Goal: Task Accomplishment & Management: Manage account settings

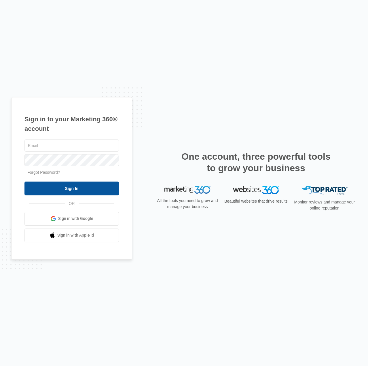
type input "[EMAIL_ADDRESS][DOMAIN_NAME]"
click at [78, 190] on input "Sign In" at bounding box center [72, 189] width 95 height 14
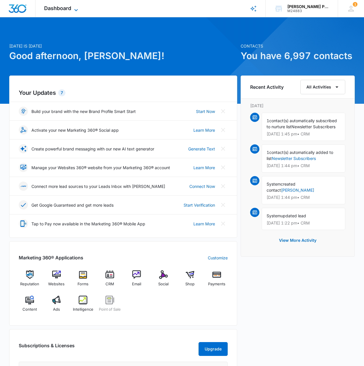
click at [74, 8] on icon at bounding box center [76, 10] width 7 height 7
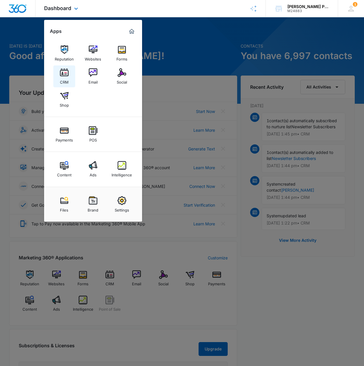
click at [65, 75] on img at bounding box center [64, 72] width 9 height 9
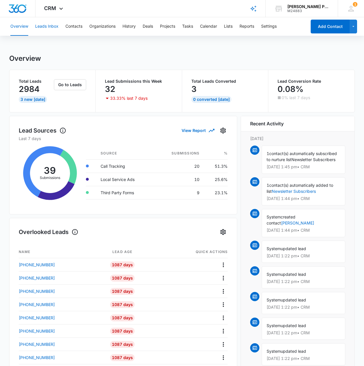
click at [54, 27] on button "Leads Inbox" at bounding box center [46, 26] width 23 height 18
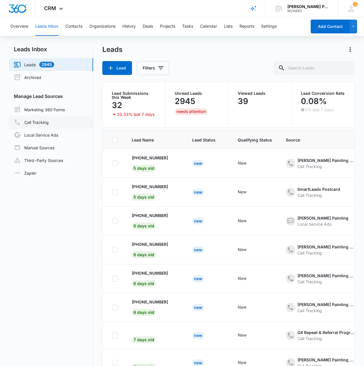
click at [42, 120] on link "Call Tracking" at bounding box center [31, 122] width 35 height 7
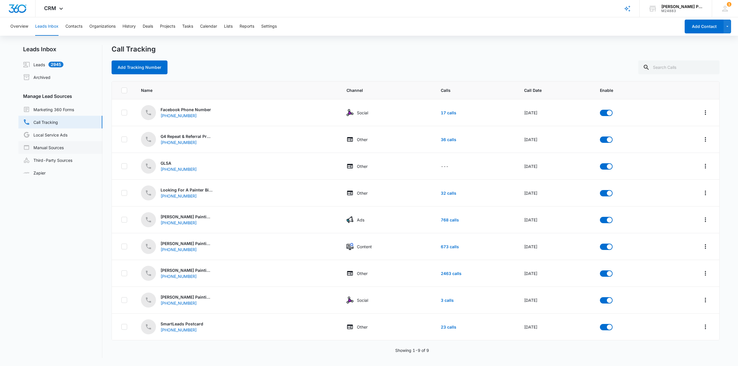
click at [44, 146] on link "Manual Sources" at bounding box center [43, 147] width 41 height 7
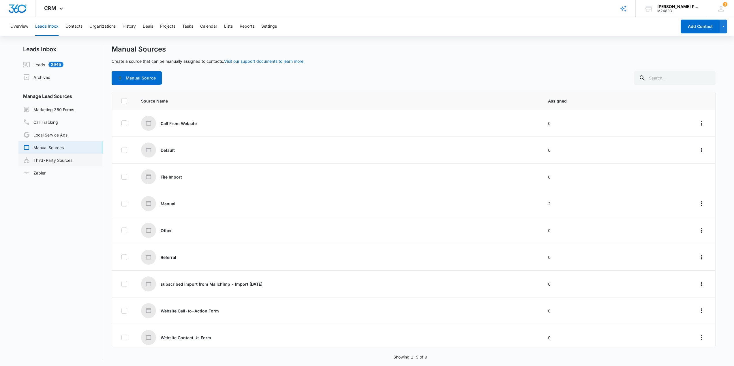
click at [59, 161] on link "Third-Party Sources" at bounding box center [47, 160] width 49 height 7
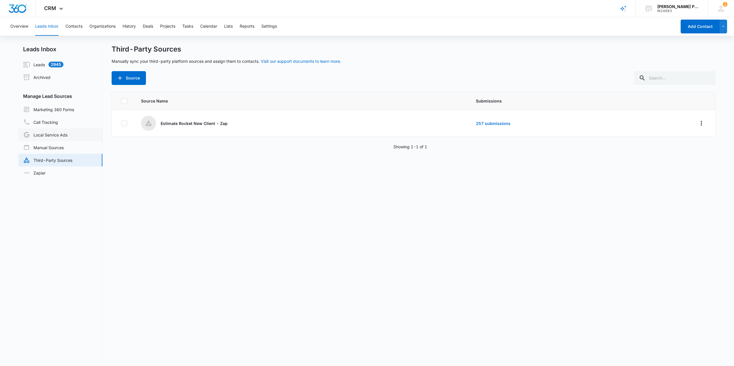
click at [46, 135] on link "Local Service Ads" at bounding box center [45, 134] width 44 height 7
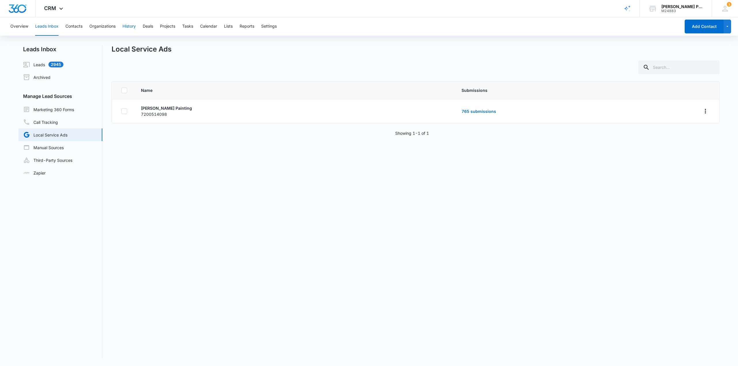
click at [132, 27] on button "History" at bounding box center [129, 26] width 13 height 18
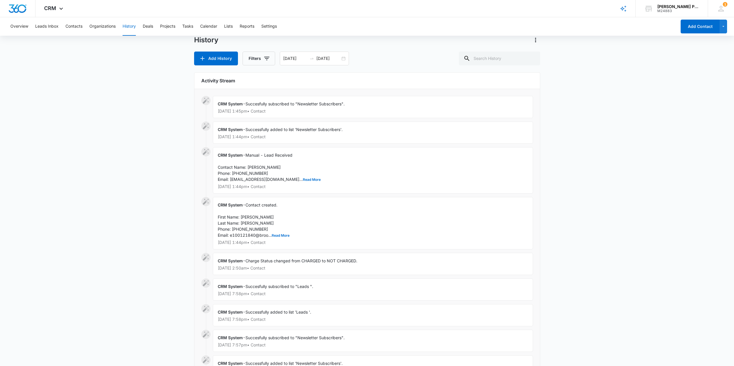
scroll to position [29, 0]
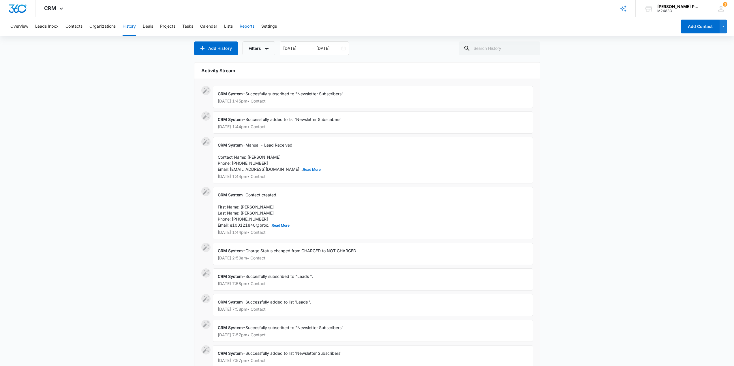
click at [251, 26] on button "Reports" at bounding box center [247, 26] width 15 height 18
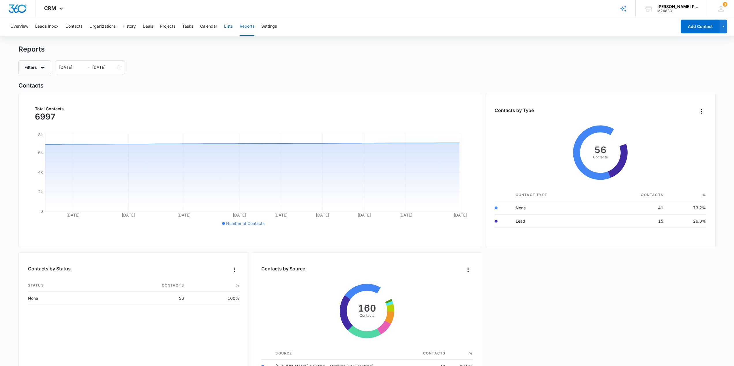
click at [233, 27] on button "Lists" at bounding box center [228, 26] width 9 height 18
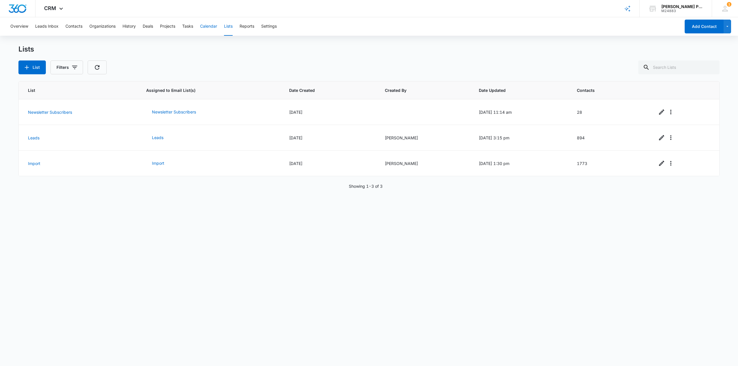
click at [213, 28] on button "Calendar" at bounding box center [208, 26] width 17 height 18
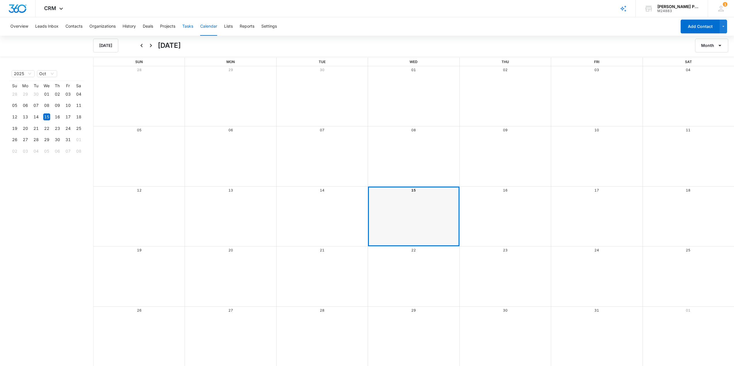
click at [190, 28] on button "Tasks" at bounding box center [187, 26] width 11 height 18
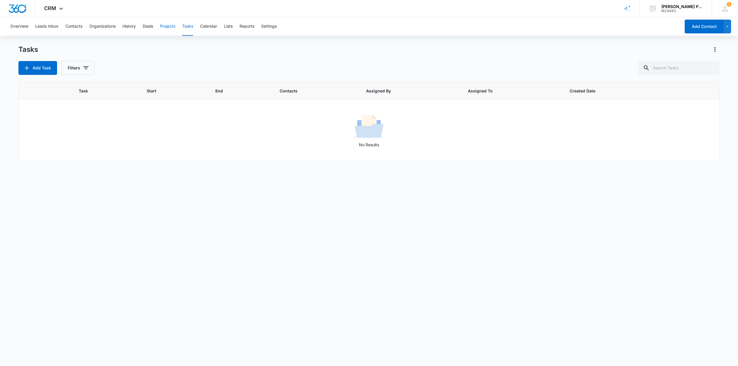
click at [173, 28] on button "Projects" at bounding box center [167, 26] width 15 height 18
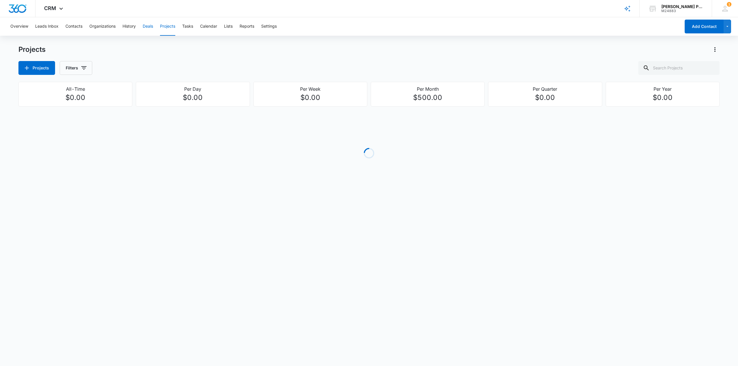
click at [153, 28] on button "Deals" at bounding box center [148, 26] width 10 height 18
click at [127, 28] on button "History" at bounding box center [129, 26] width 13 height 18
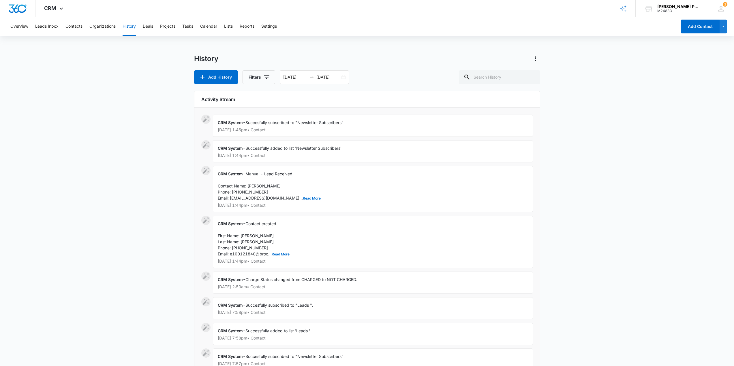
click at [204, 220] on icon at bounding box center [205, 220] width 7 height 7
click at [256, 232] on div "CRM System - Contact created. First Name: Roman Last Name: Delgado Phone: +1 50…" at bounding box center [373, 242] width 320 height 52
click at [278, 255] on button "Read More" at bounding box center [281, 254] width 18 height 3
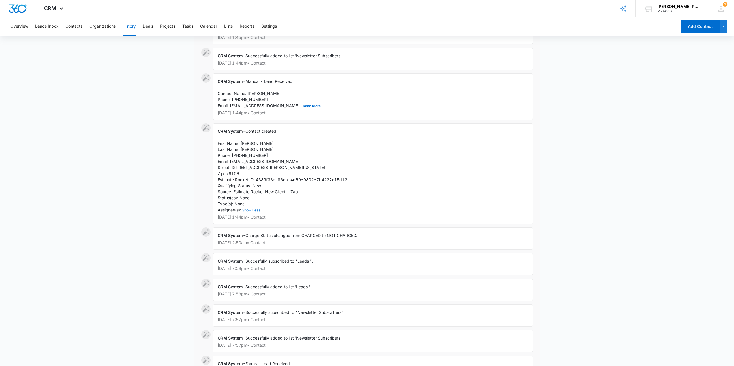
scroll to position [115, 0]
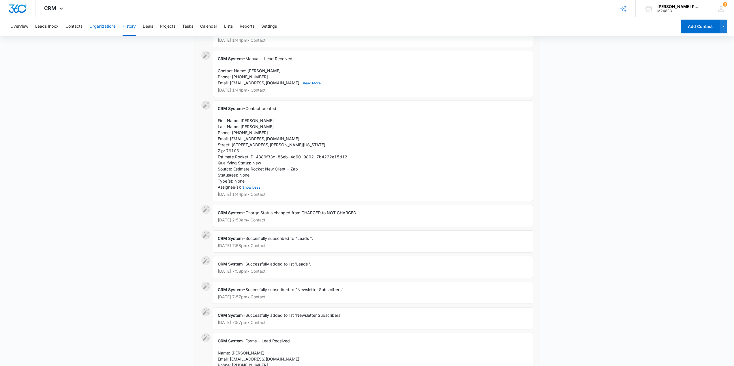
click at [105, 27] on button "Organizations" at bounding box center [102, 26] width 26 height 18
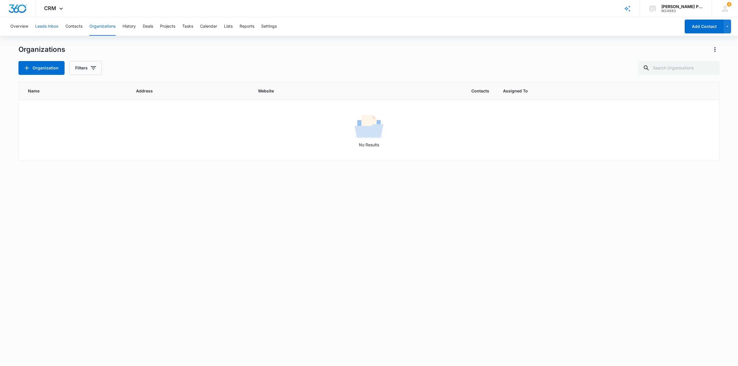
click at [47, 27] on button "Leads Inbox" at bounding box center [46, 26] width 23 height 18
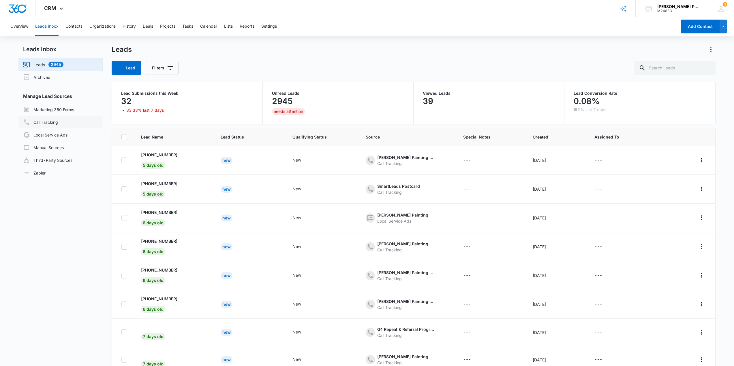
click at [50, 126] on link "Call Tracking" at bounding box center [40, 122] width 35 height 7
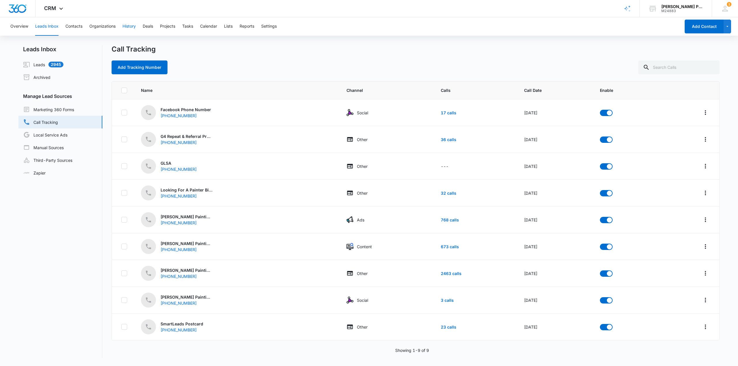
click at [131, 25] on button "History" at bounding box center [129, 26] width 13 height 18
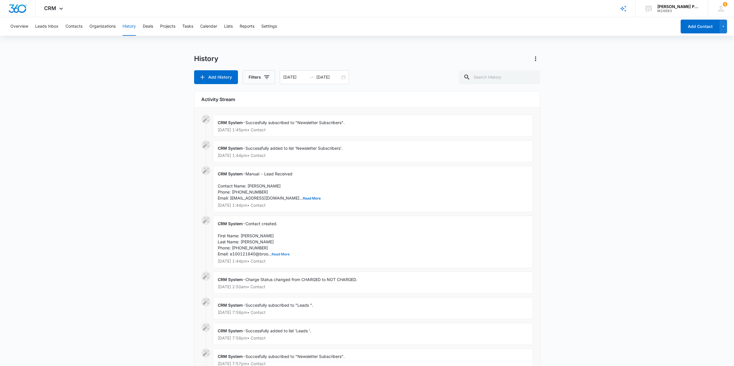
click at [276, 254] on button "Read More" at bounding box center [281, 254] width 18 height 3
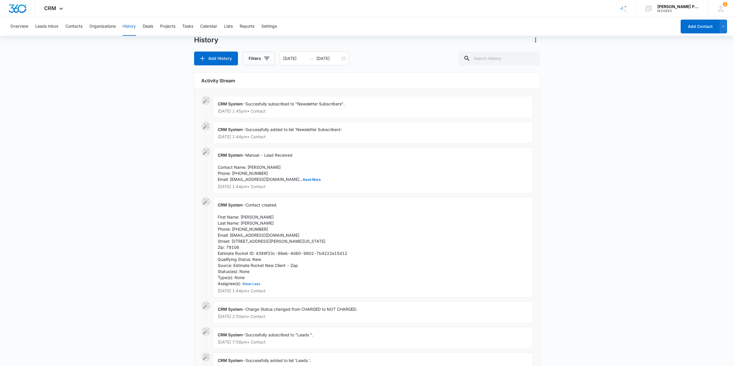
scroll to position [29, 0]
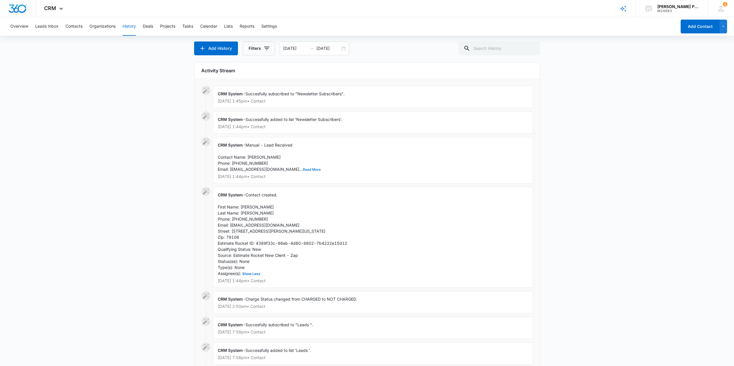
click at [303, 170] on button "Read More" at bounding box center [312, 169] width 18 height 3
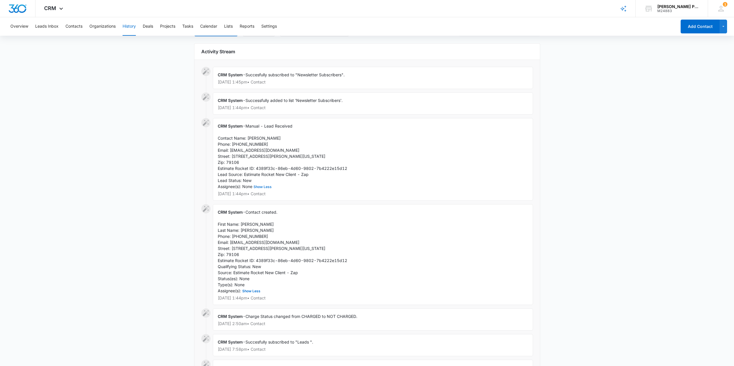
scroll to position [58, 0]
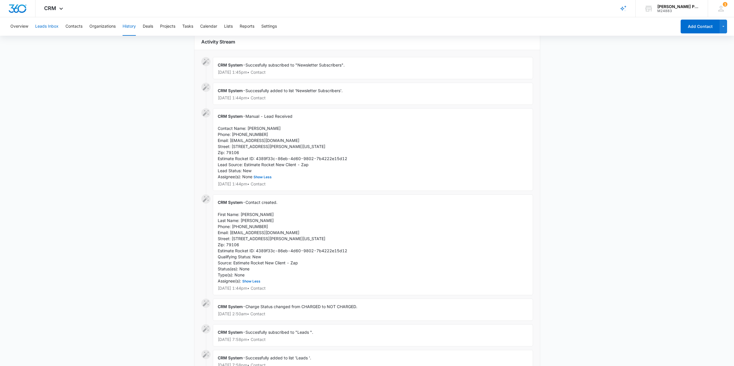
click at [42, 25] on button "Leads Inbox" at bounding box center [46, 26] width 23 height 18
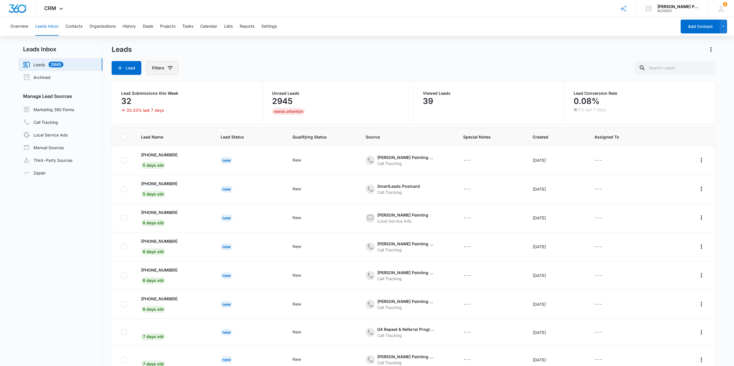
click at [168, 69] on icon "Filters" at bounding box center [170, 68] width 7 height 7
click at [54, 227] on nav "Leads Inbox Leads 2945 Archived Manage Lead Sources Marketing 360 Forms Call Tr…" at bounding box center [60, 225] width 84 height 360
click at [62, 6] on div "CRM Apps Reputation Websites Forms CRM Email Social Shop Payments POS Content A…" at bounding box center [54, 8] width 38 height 17
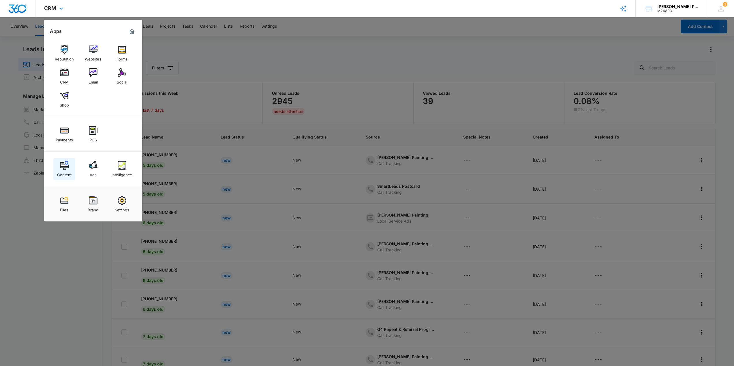
click at [68, 168] on img at bounding box center [64, 165] width 9 height 9
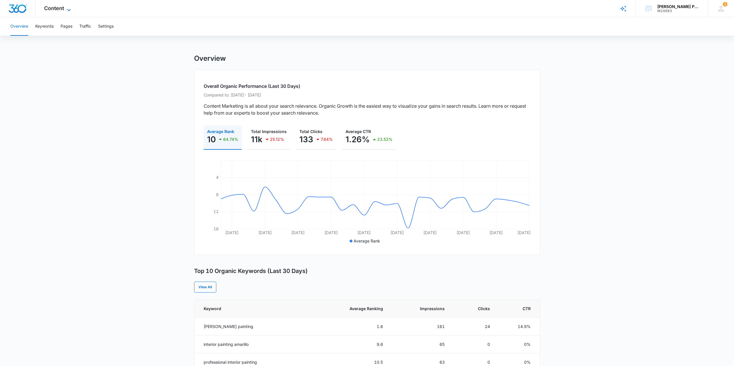
click at [63, 9] on span "Content" at bounding box center [54, 8] width 20 height 6
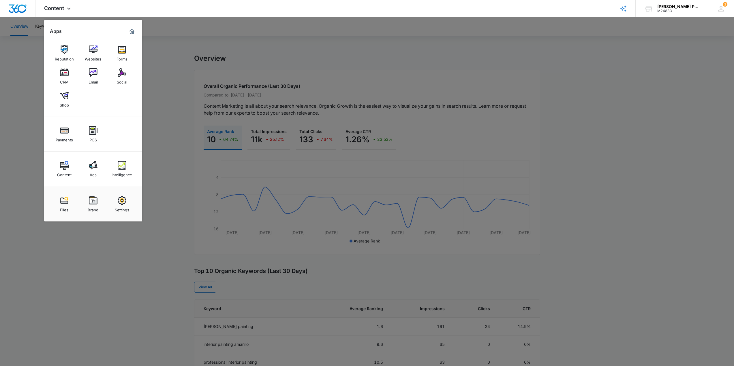
drag, startPoint x: 60, startPoint y: 204, endPoint x: 61, endPoint y: 188, distance: 16.4
click at [60, 204] on img at bounding box center [64, 200] width 9 height 9
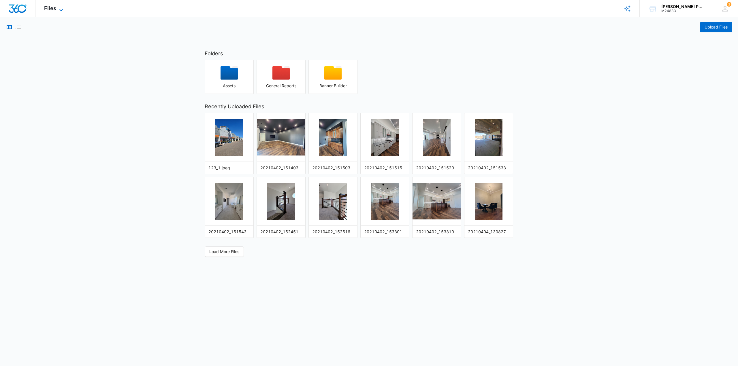
click at [62, 8] on icon at bounding box center [61, 10] width 7 height 7
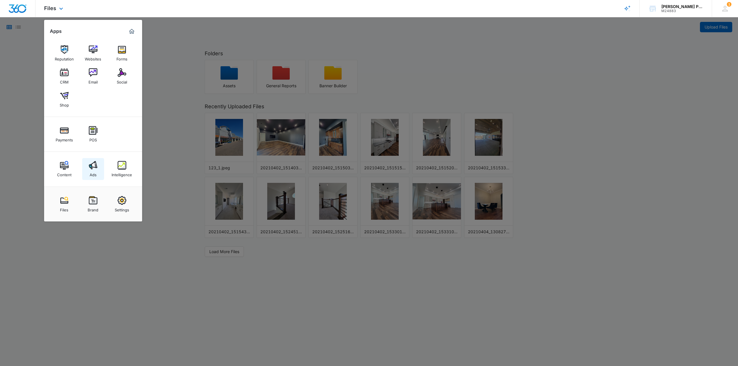
click at [94, 165] on img at bounding box center [93, 165] width 9 height 9
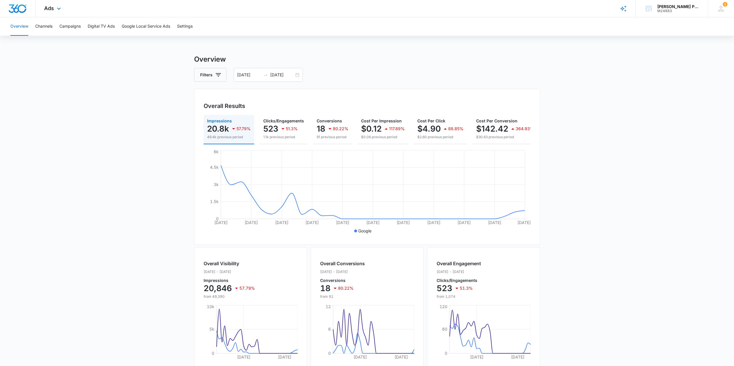
click at [52, 4] on div "Ads Apps Reputation Websites Forms CRM Email Social Shop Payments POS Content A…" at bounding box center [52, 8] width 35 height 17
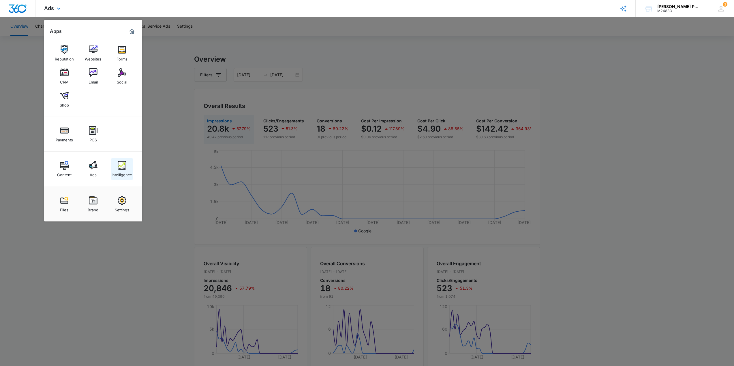
click at [124, 170] on div "Intelligence" at bounding box center [122, 173] width 20 height 7
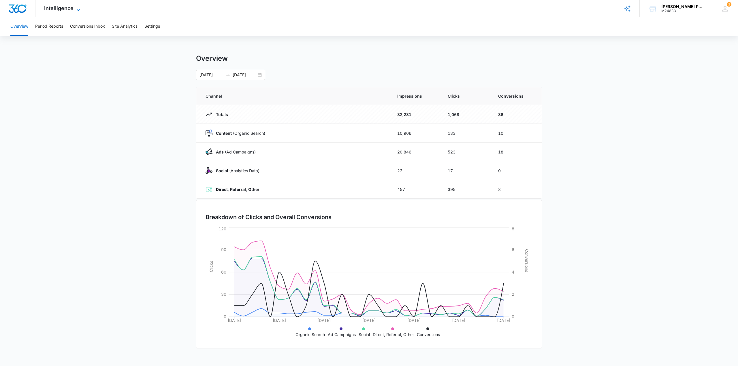
click at [77, 8] on icon at bounding box center [78, 10] width 7 height 7
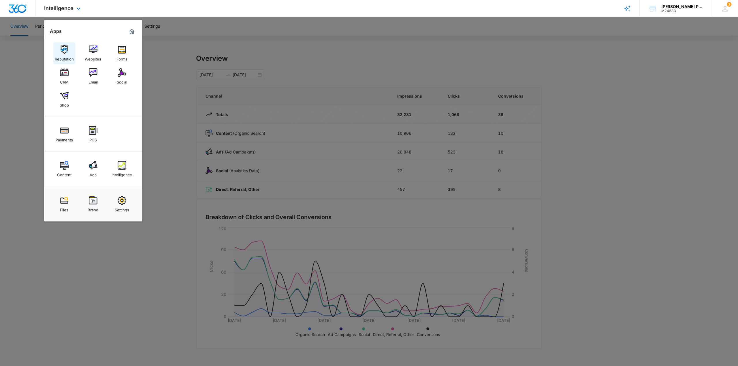
click at [71, 50] on link "Reputation" at bounding box center [64, 53] width 22 height 22
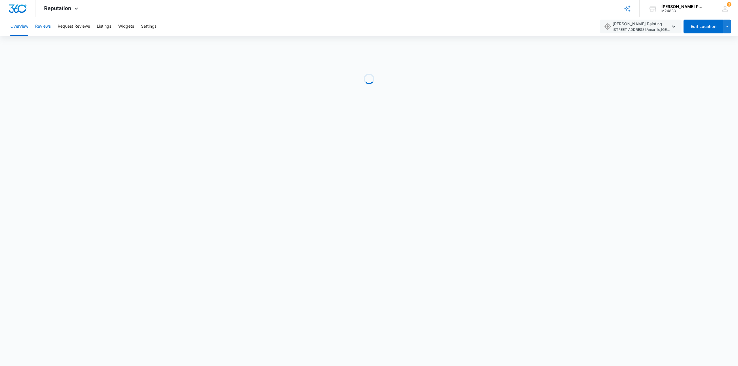
click at [40, 24] on button "Reviews" at bounding box center [43, 26] width 16 height 18
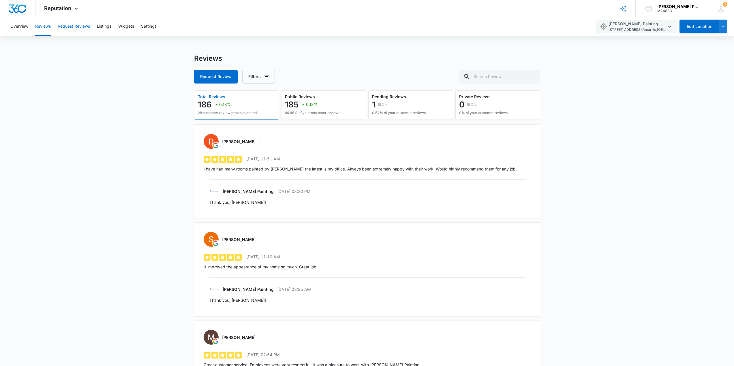
click at [66, 24] on button "Request Reviews" at bounding box center [74, 26] width 32 height 18
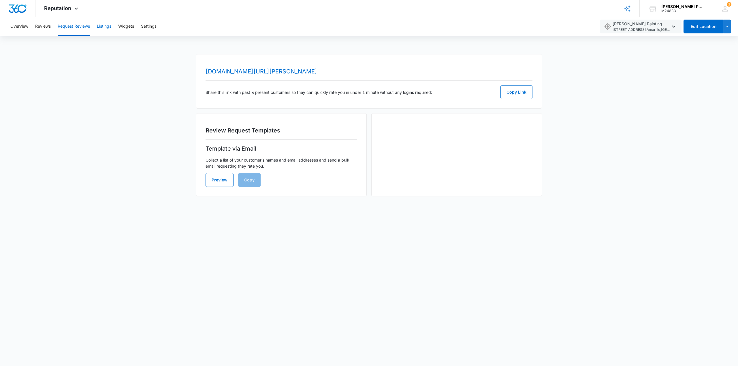
click at [102, 24] on button "Listings" at bounding box center [104, 26] width 14 height 18
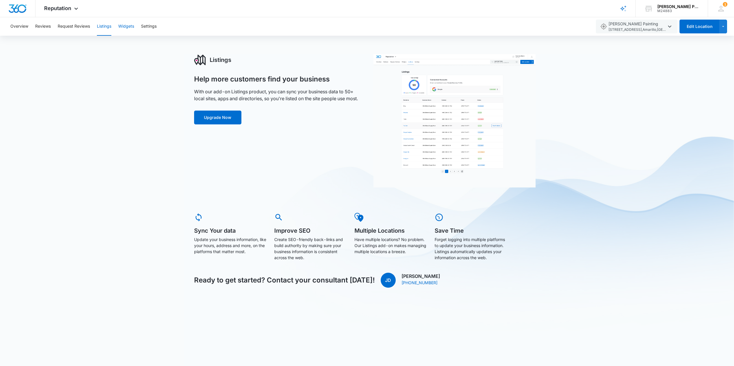
click at [131, 27] on button "Widgets" at bounding box center [126, 26] width 16 height 18
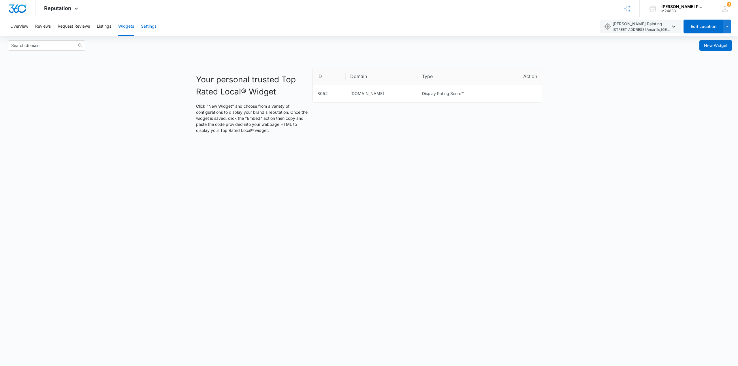
click at [155, 27] on button "Settings" at bounding box center [149, 26] width 16 height 18
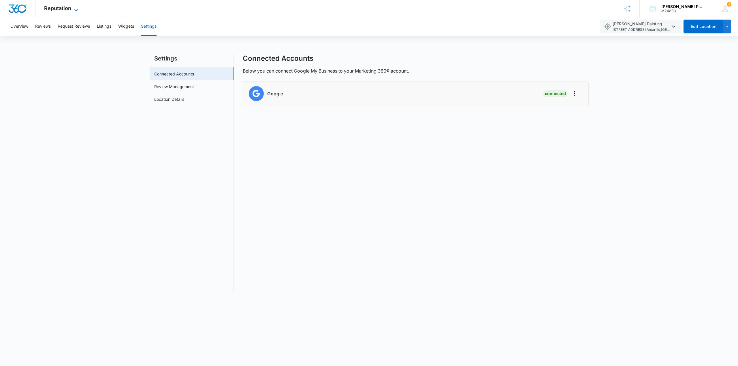
click at [78, 11] on icon at bounding box center [76, 10] width 7 height 7
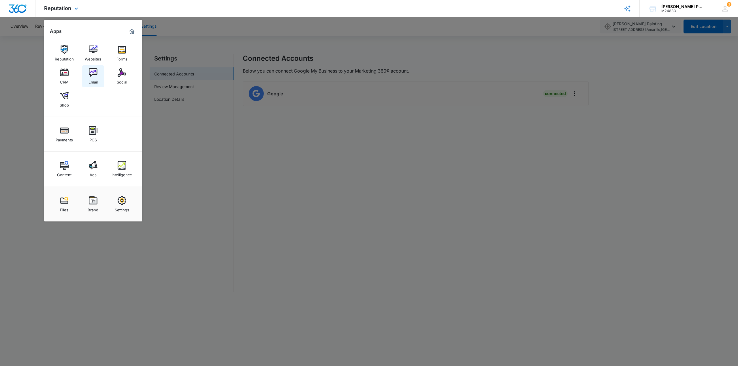
click at [91, 74] on img at bounding box center [93, 72] width 9 height 9
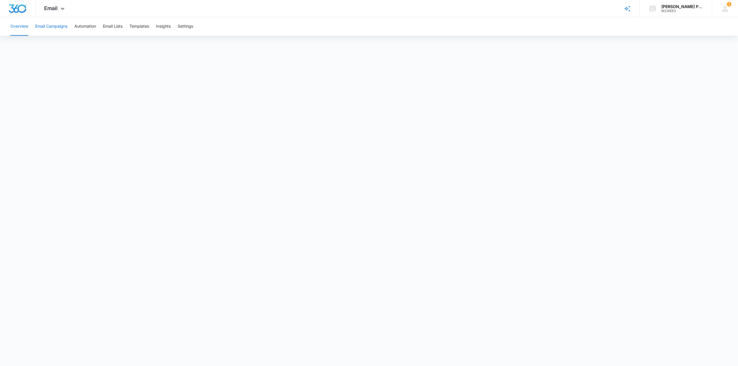
click at [48, 25] on button "Email Campaigns" at bounding box center [51, 26] width 32 height 18
click at [61, 10] on icon at bounding box center [62, 10] width 7 height 7
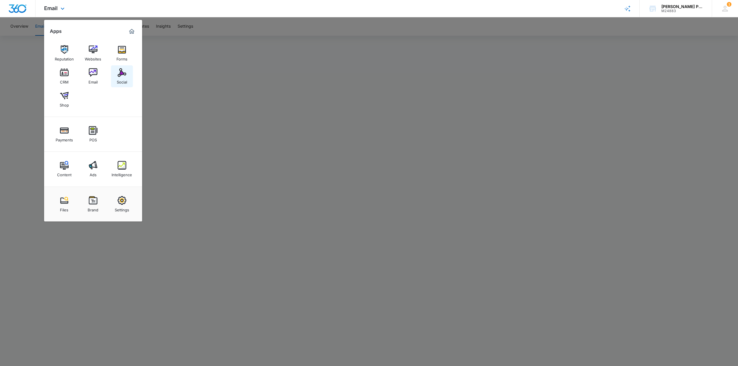
click at [121, 70] on img at bounding box center [122, 72] width 9 height 9
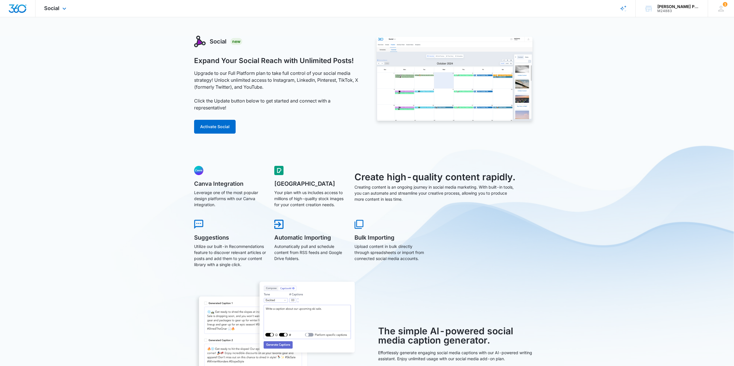
click at [66, 12] on div "Social Apps Reputation Websites Forms CRM Email Social Shop Payments POS Conten…" at bounding box center [55, 8] width 41 height 17
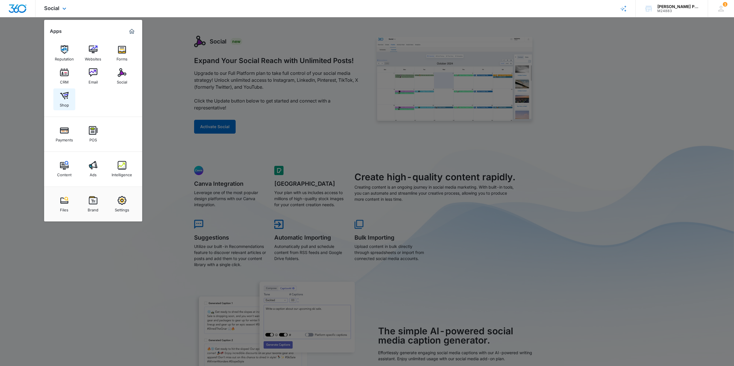
click at [64, 100] on div "Shop" at bounding box center [64, 103] width 9 height 7
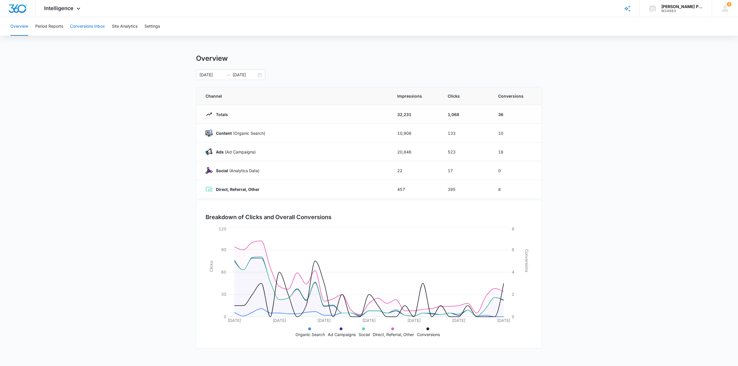
click at [78, 25] on button "Conversions Inbox" at bounding box center [87, 26] width 35 height 18
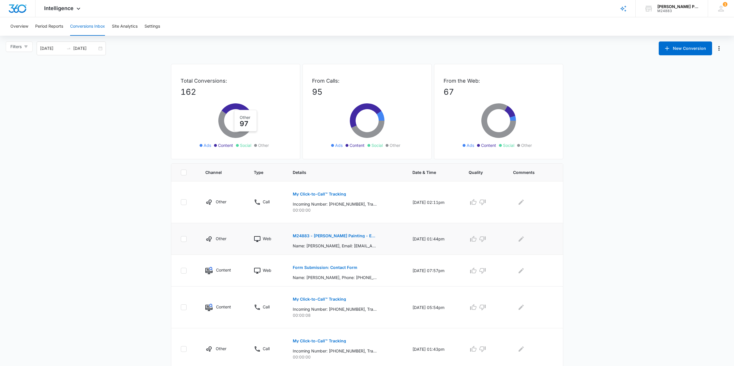
click at [359, 241] on button "M24883 - [PERSON_NAME] Painting - Estimate Rocket - New Client" at bounding box center [335, 236] width 84 height 14
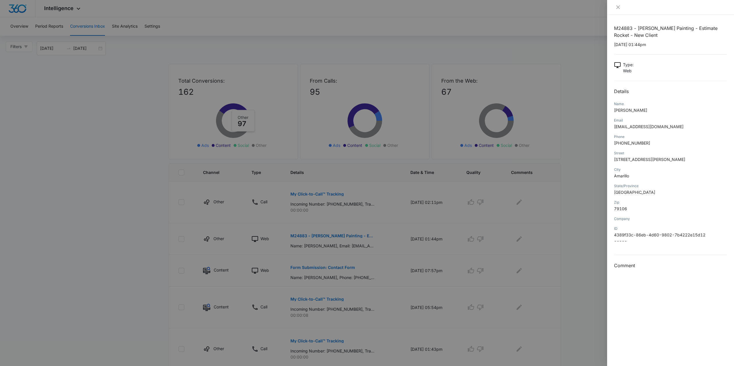
click at [384, 217] on div at bounding box center [367, 183] width 734 height 366
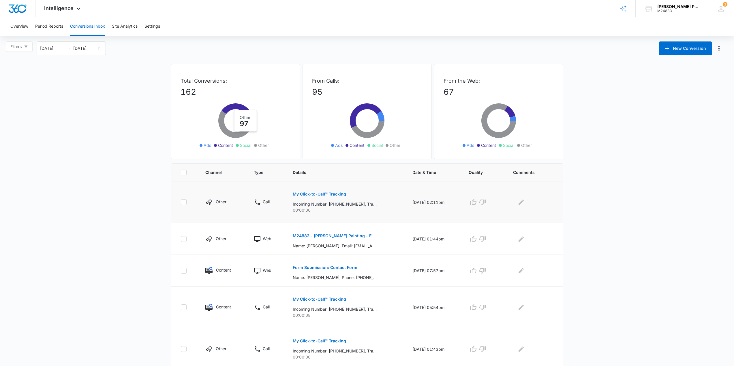
click at [379, 198] on div "My Click-to-Call™ Tracking Incoming Number: [PHONE_NUMBER], Tracking Number: [P…" at bounding box center [346, 200] width 106 height 26
click at [305, 213] on td "My Click-to-Call™ Tracking Incoming Number: [PHONE_NUMBER], Tracking Number: [P…" at bounding box center [346, 203] width 120 height 42
click at [373, 217] on td "My Click-to-Call™ Tracking Incoming Number: [PHONE_NUMBER], Tracking Number: [P…" at bounding box center [346, 203] width 120 height 42
click at [436, 215] on td "[DATE] 02:11pm" at bounding box center [433, 203] width 56 height 42
click at [390, 193] on div "My Click-to-Call™ Tracking Incoming Number: [PHONE_NUMBER], Tracking Number: [P…" at bounding box center [346, 200] width 106 height 26
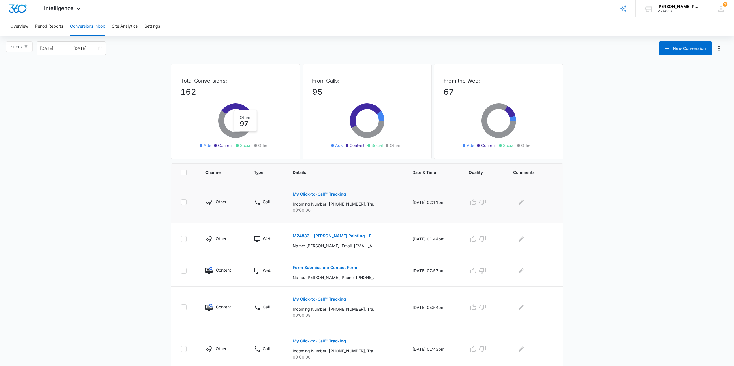
click at [339, 195] on p "My Click-to-Call™ Tracking" at bounding box center [319, 194] width 53 height 4
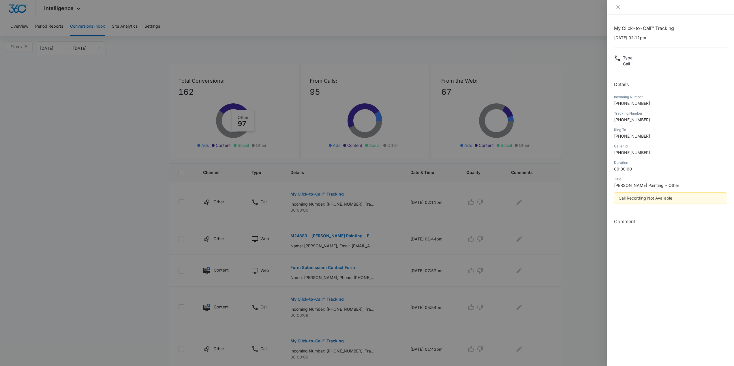
click at [374, 232] on div at bounding box center [367, 183] width 734 height 366
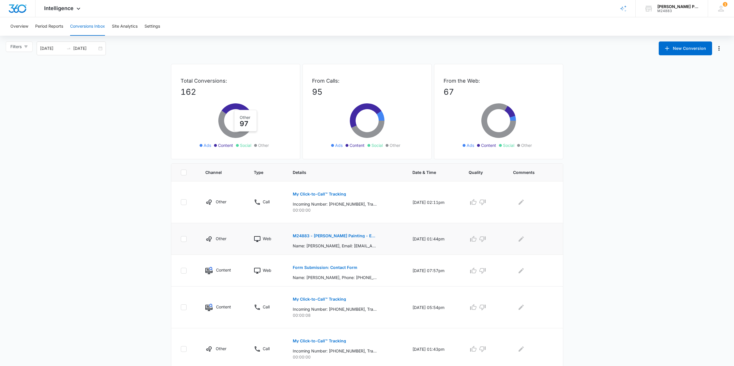
click at [358, 237] on p "M24883 - [PERSON_NAME] Painting - Estimate Rocket - New Client" at bounding box center [335, 236] width 84 height 4
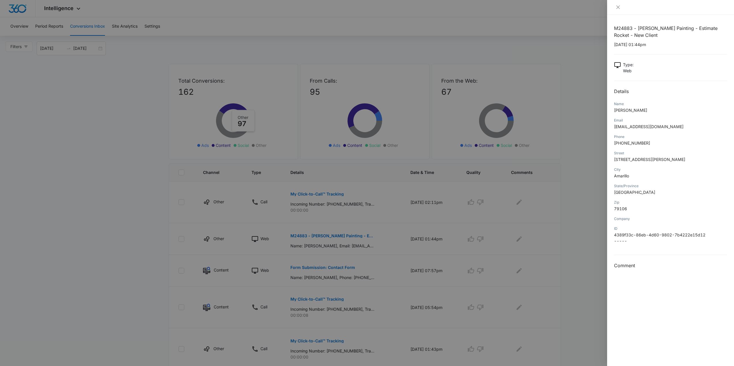
click at [402, 227] on div at bounding box center [367, 183] width 734 height 366
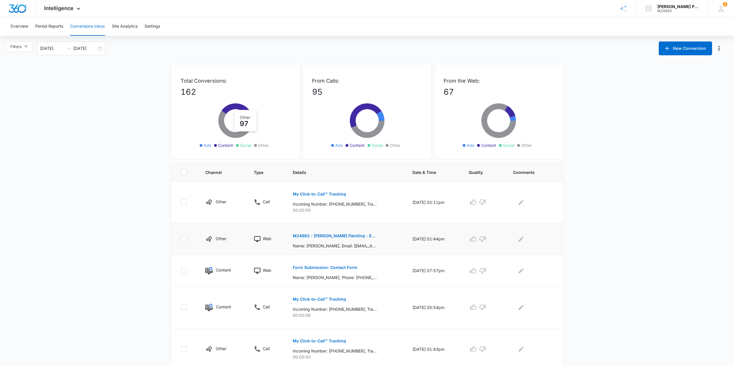
scroll to position [29, 0]
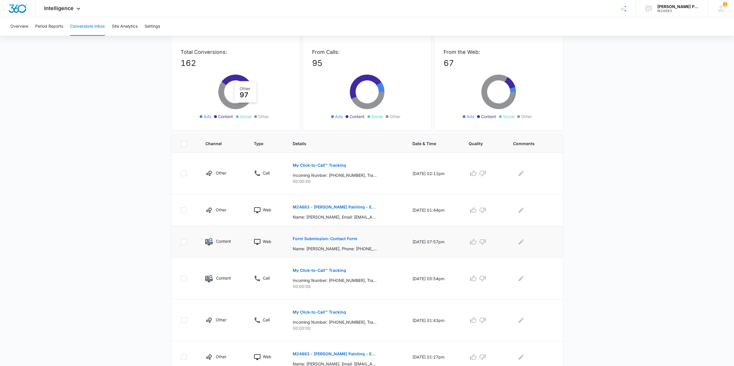
click at [343, 241] on p "Form Submission: Contact Form" at bounding box center [325, 239] width 65 height 4
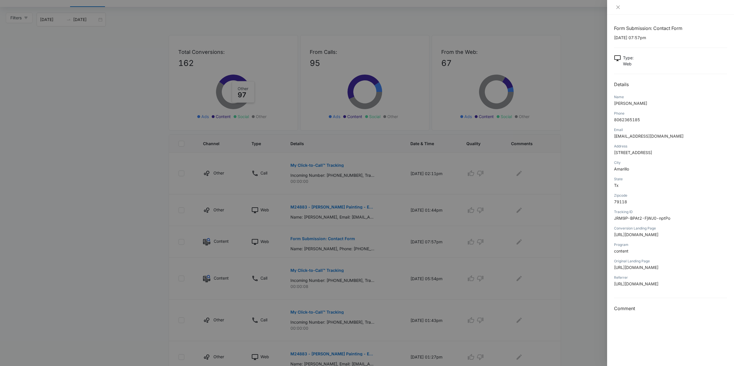
click at [365, 280] on div at bounding box center [367, 183] width 734 height 366
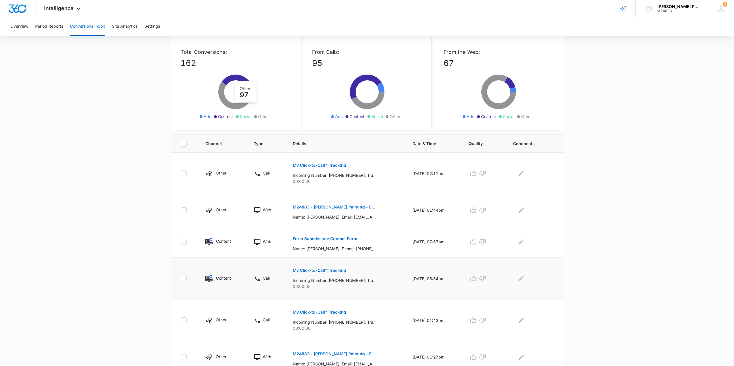
click at [364, 274] on div "My Click-to-Call™ Tracking Incoming Number: [PHONE_NUMBER], Tracking Number: [P…" at bounding box center [346, 277] width 106 height 26
click at [230, 175] on div "Other" at bounding box center [222, 173] width 35 height 7
click at [375, 222] on td "M24883 - [PERSON_NAME] Painting - Estimate Rocket - New Client Name: [PERSON_NA…" at bounding box center [346, 211] width 120 height 32
click at [363, 177] on p "Incoming Number: [PHONE_NUMBER], Tracking Number: [PHONE_NUMBER], Ring To: [PHO…" at bounding box center [335, 175] width 84 height 6
click at [332, 164] on p "My Click-to-Call™ Tracking" at bounding box center [319, 165] width 53 height 4
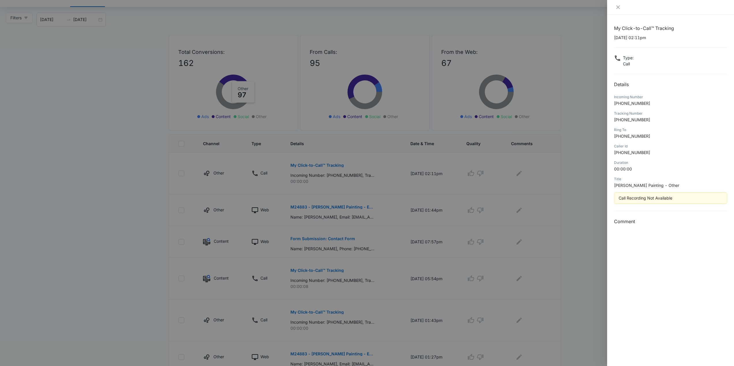
click at [573, 194] on div at bounding box center [367, 183] width 734 height 366
